Goal: Complete application form

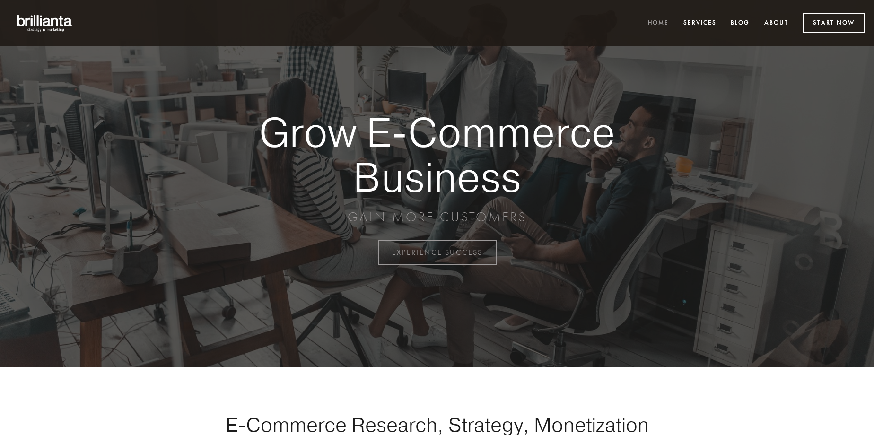
scroll to position [2479, 0]
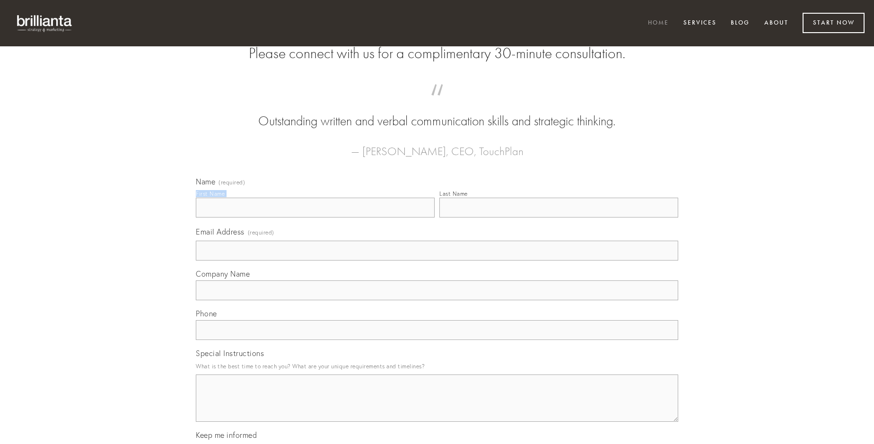
type input "[PERSON_NAME]"
click at [558, 218] on input "Last Name" at bounding box center [558, 208] width 239 height 20
type input "[PERSON_NAME]"
click at [437, 261] on input "Email Address (required)" at bounding box center [437, 251] width 482 height 20
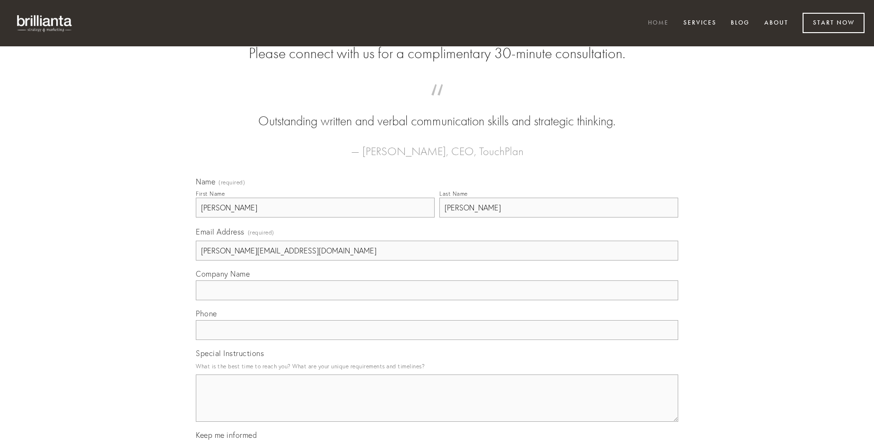
type input "[PERSON_NAME][EMAIL_ADDRESS][DOMAIN_NAME]"
click at [437, 300] on input "Company Name" at bounding box center [437, 290] width 482 height 20
type input "appositus"
click at [437, 340] on input "text" at bounding box center [437, 330] width 482 height 20
click at [437, 407] on textarea "Special Instructions" at bounding box center [437, 398] width 482 height 47
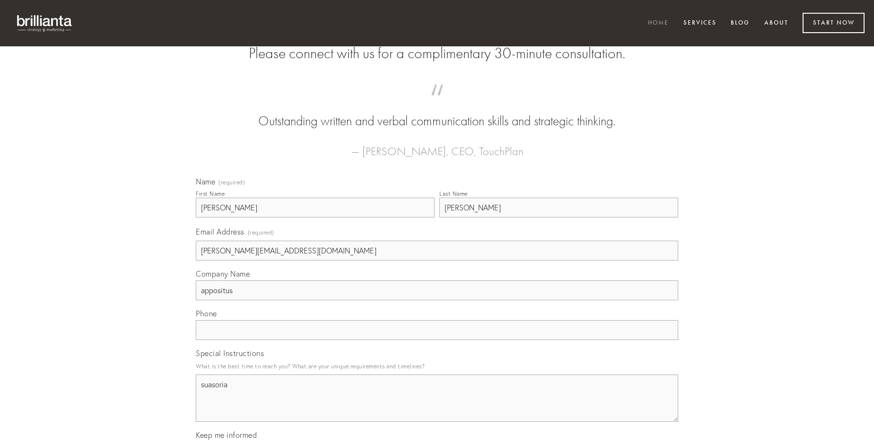
type textarea "suasoria"
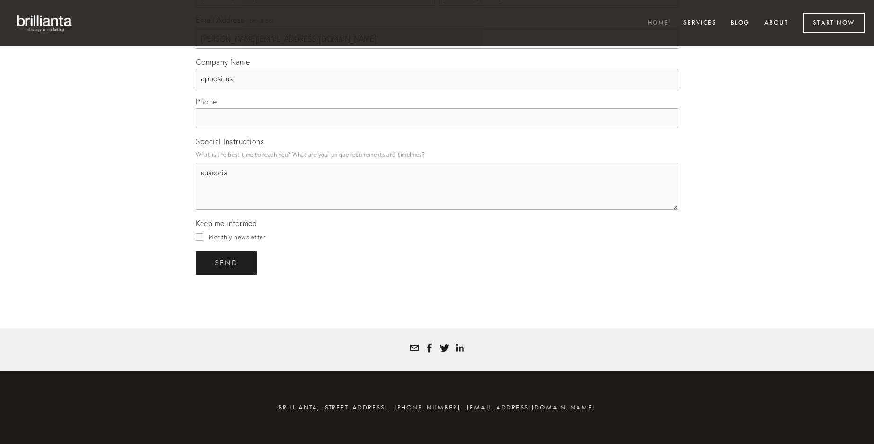
click at [227, 262] on span "send" at bounding box center [226, 263] width 23 height 9
